Goal: Check status: Check status

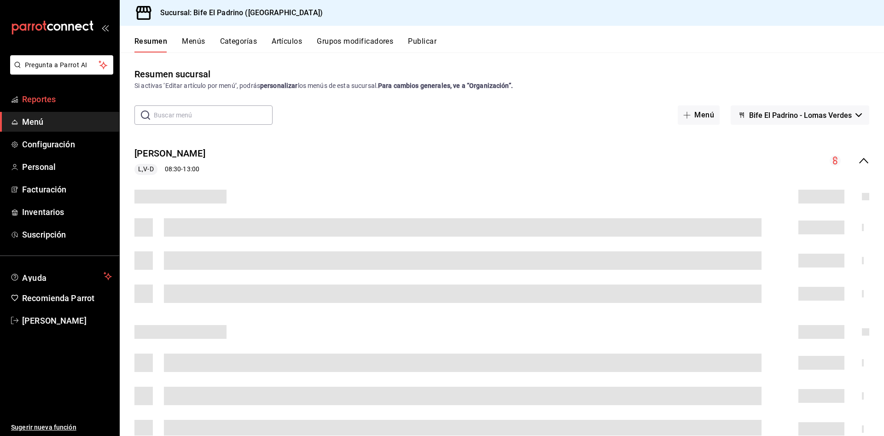
click at [54, 101] on span "Reportes" at bounding box center [67, 99] width 90 height 12
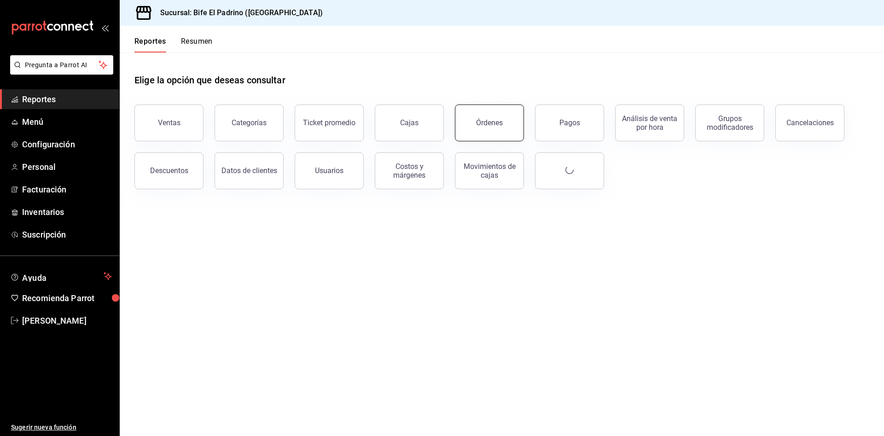
click at [503, 124] on button "Órdenes" at bounding box center [489, 123] width 69 height 37
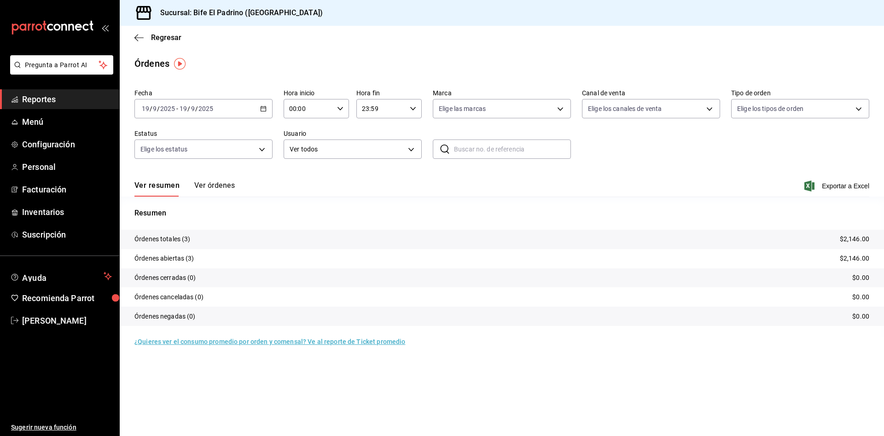
click at [253, 115] on div "[DATE] [DATE] - [DATE] [DATE]" at bounding box center [203, 108] width 138 height 19
click at [178, 242] on span "Rango de fechas" at bounding box center [177, 240] width 71 height 10
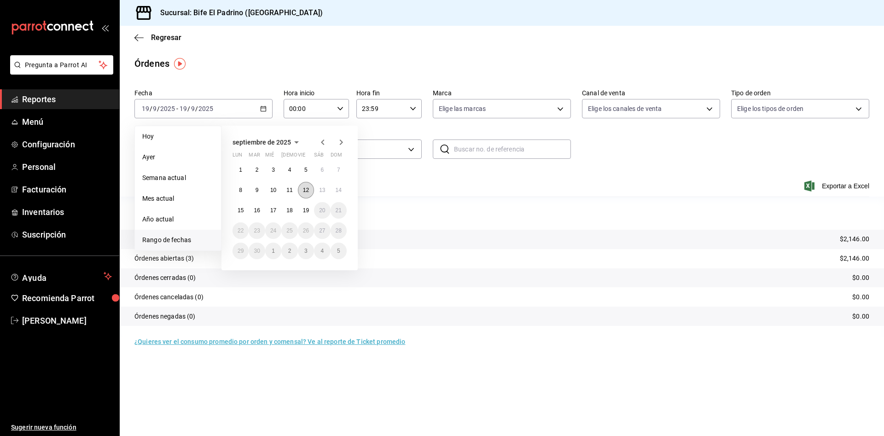
click at [303, 193] on abbr "12" at bounding box center [306, 190] width 6 height 6
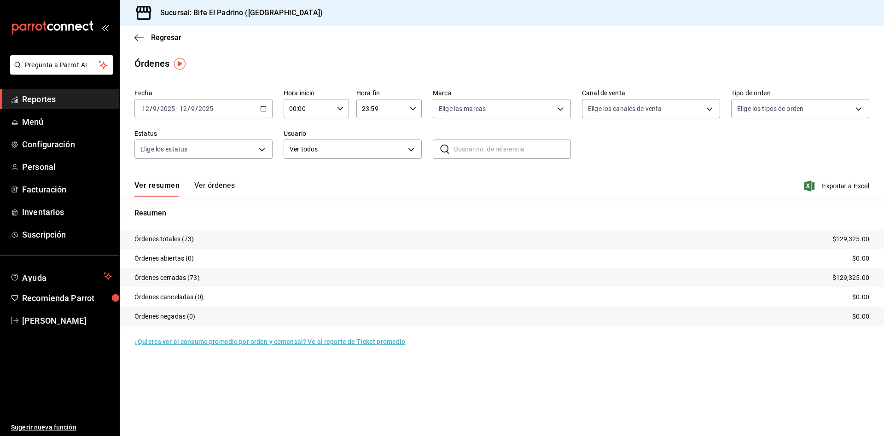
click at [225, 185] on button "Ver órdenes" at bounding box center [214, 189] width 41 height 16
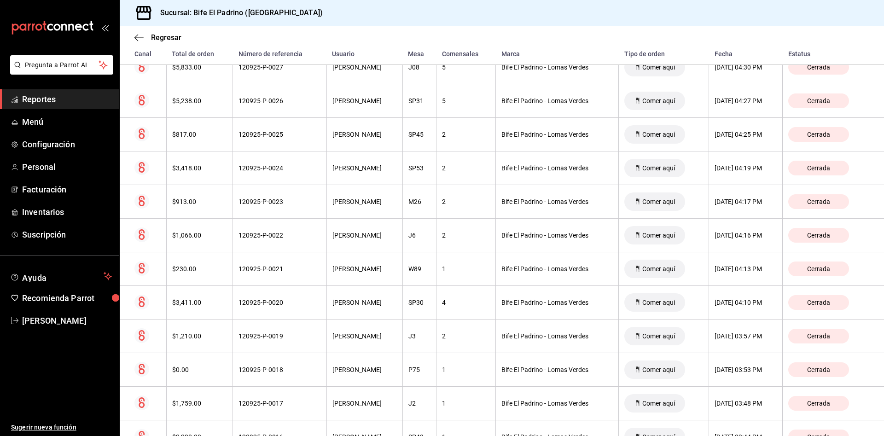
scroll to position [1724, 0]
